Goal: Navigation & Orientation: Find specific page/section

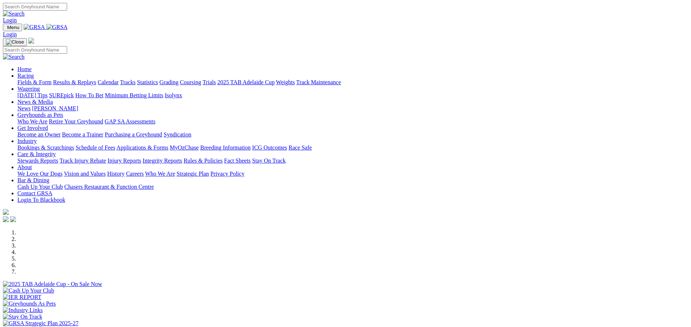
click at [38, 326] on img at bounding box center [35, 329] width 6 height 6
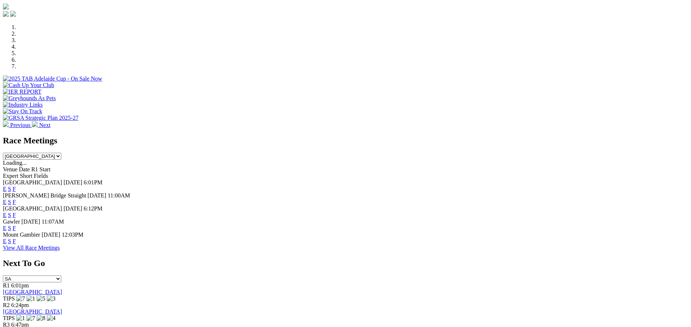
scroll to position [218, 0]
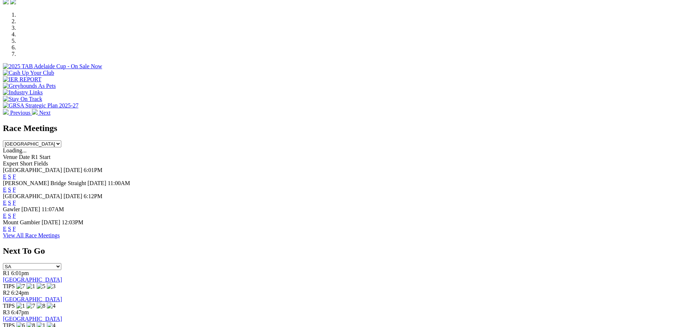
click at [60, 238] on link "View All Race Meetings" at bounding box center [31, 235] width 57 height 6
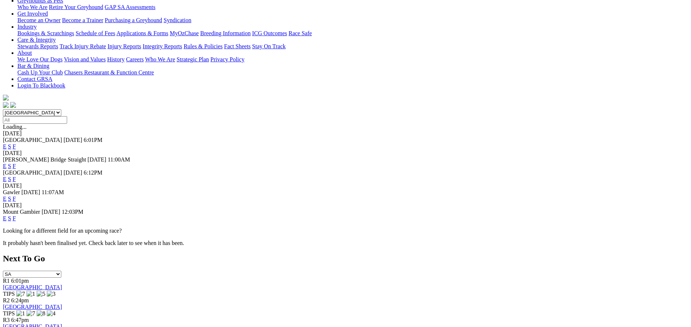
scroll to position [145, 0]
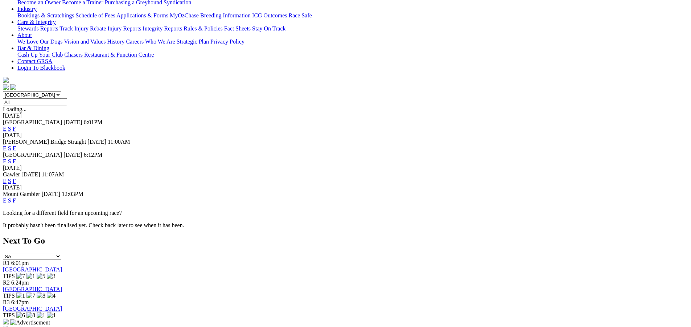
click at [483, 236] on div "Next To Go SA [GEOGRAPHIC_DATA] [GEOGRAPHIC_DATA] [GEOGRAPHIC_DATA] [GEOGRAPHIC…" at bounding box center [345, 281] width 685 height 90
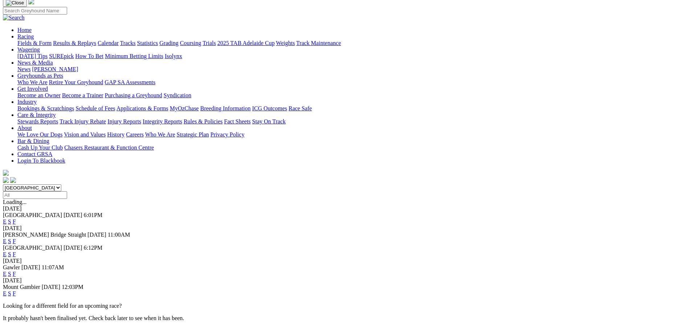
scroll to position [0, 0]
